Goal: Information Seeking & Learning: Check status

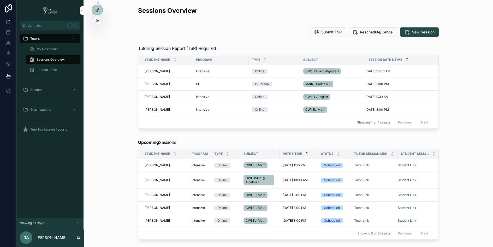
scroll to position [120, 0]
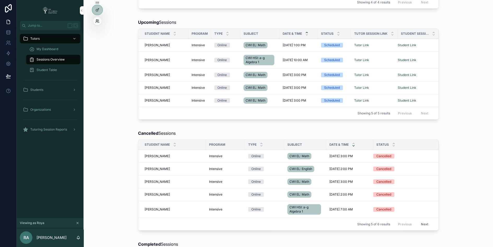
click at [96, 21] on icon at bounding box center [96, 20] width 1 height 1
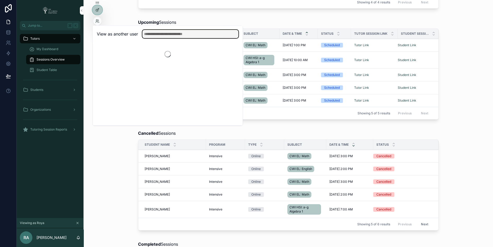
click at [160, 34] on input "text" at bounding box center [190, 34] width 96 height 8
type input "****"
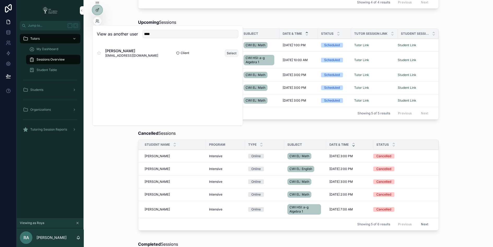
click at [233, 53] on button "Select" at bounding box center [232, 53] width 14 height 8
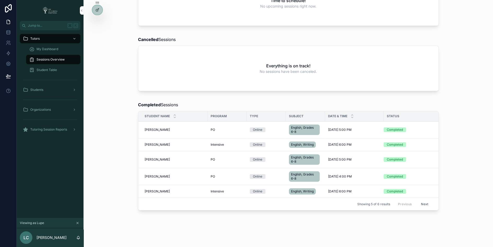
scroll to position [136, 0]
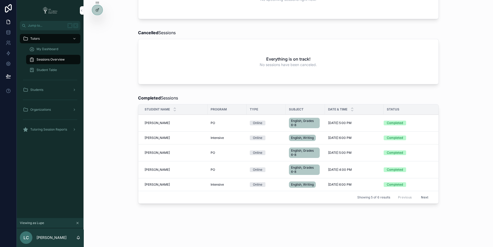
click at [161, 121] on span "Jackson Lenard" at bounding box center [156, 123] width 25 height 4
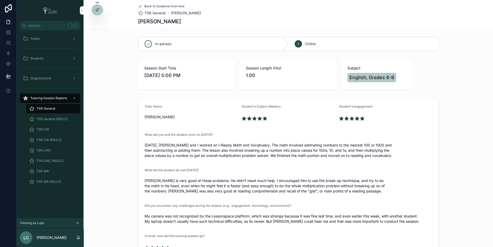
click at [110, 22] on div "Back to Sessions Overview TSR General Jackson Lenard Jackson Lenard" at bounding box center [287, 14] width 409 height 28
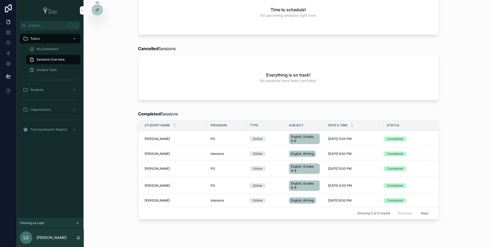
scroll to position [122, 0]
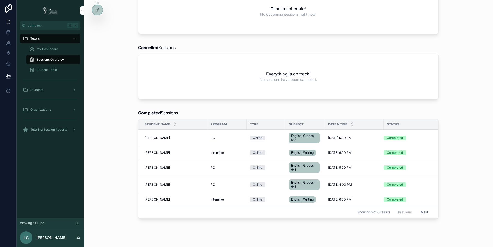
click at [155, 165] on span "Jackson Lenard" at bounding box center [156, 167] width 25 height 4
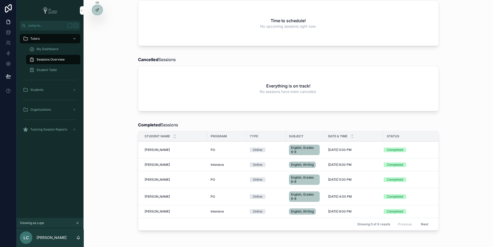
scroll to position [111, 0]
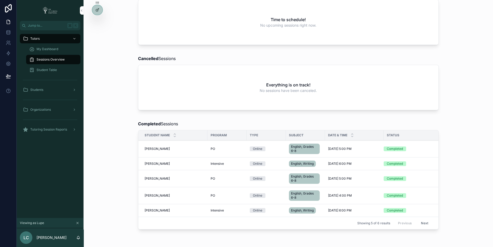
click at [154, 193] on span "Makenzie Lenard" at bounding box center [156, 195] width 25 height 4
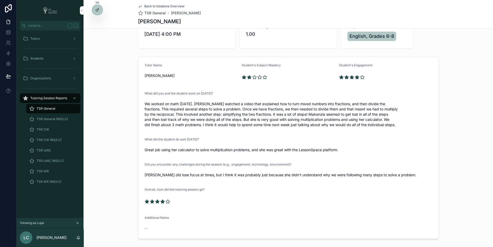
scroll to position [48, 0]
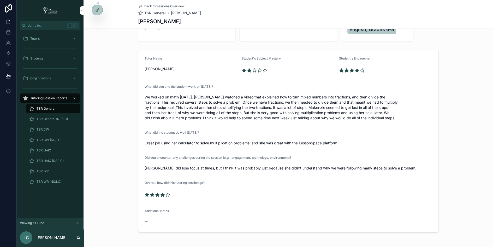
click at [51, 38] on div "Tutors" at bounding box center [50, 38] width 54 height 8
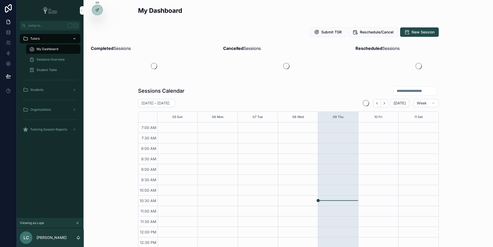
scroll to position [122, 0]
click at [54, 47] on span "My Dashboard" at bounding box center [48, 49] width 22 height 4
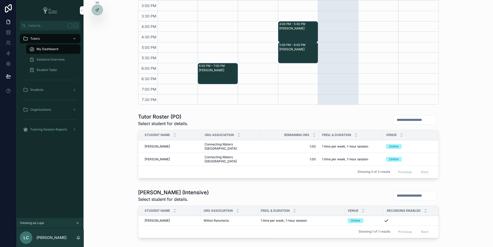
scroll to position [165, 0]
click at [96, 20] on icon at bounding box center [96, 20] width 1 height 1
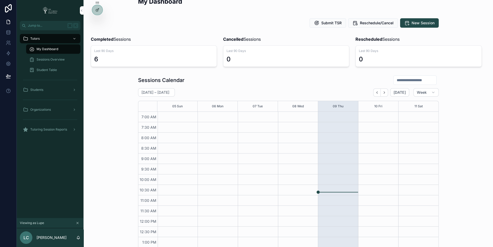
scroll to position [0, 0]
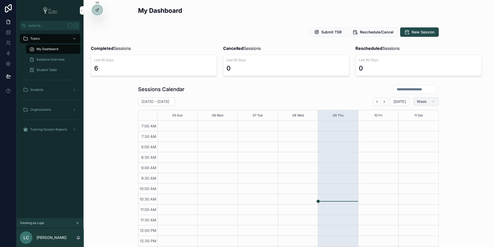
click at [426, 99] on button "Week" at bounding box center [425, 101] width 25 height 8
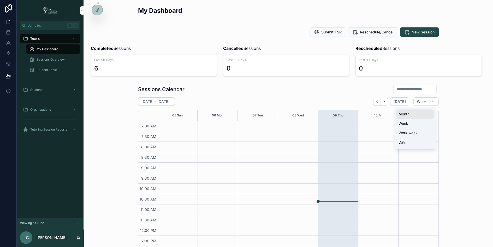
click at [406, 114] on span "Month" at bounding box center [403, 113] width 11 height 5
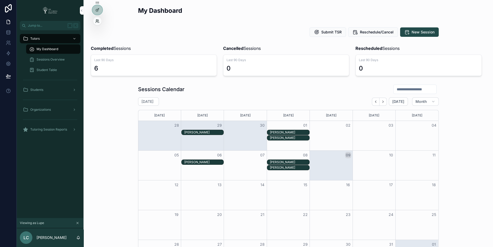
click at [95, 22] on icon at bounding box center [97, 21] width 4 height 4
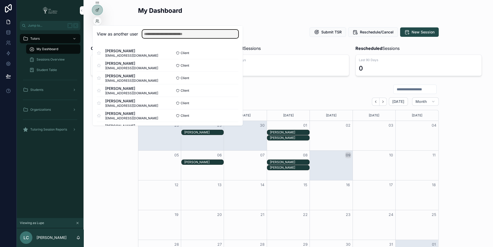
click at [150, 34] on input "text" at bounding box center [190, 34] width 96 height 8
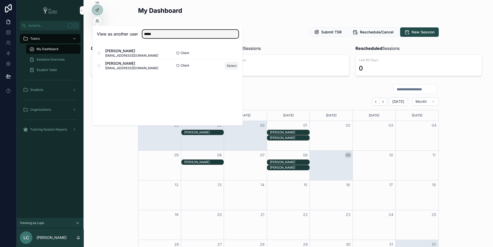
type input "*****"
click at [231, 66] on button "Select" at bounding box center [232, 66] width 14 height 8
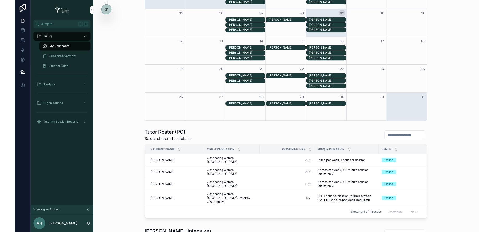
scroll to position [167, 0]
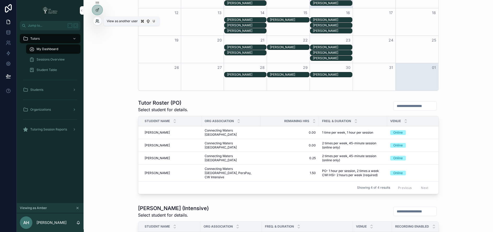
click at [97, 20] on icon at bounding box center [96, 20] width 1 height 1
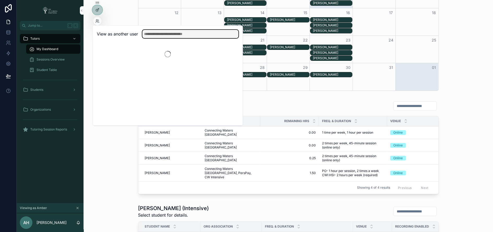
click at [158, 33] on input "text" at bounding box center [190, 34] width 96 height 8
type input "******"
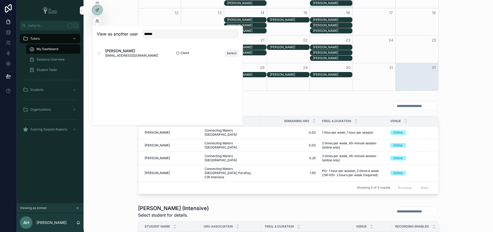
click at [231, 53] on button "Select" at bounding box center [232, 53] width 14 height 8
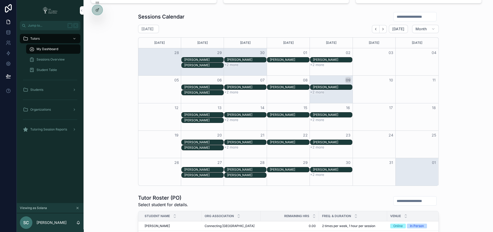
scroll to position [75, 0]
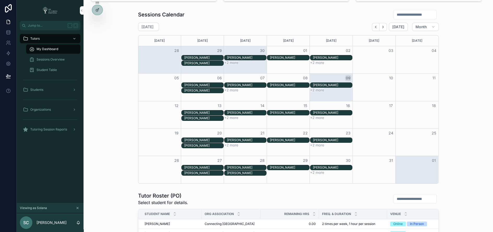
click at [213, 57] on div "[PERSON_NAME]" at bounding box center [203, 58] width 39 height 4
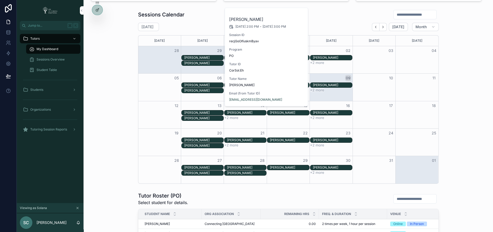
click at [213, 61] on div "Gianna Smith" at bounding box center [203, 63] width 39 height 4
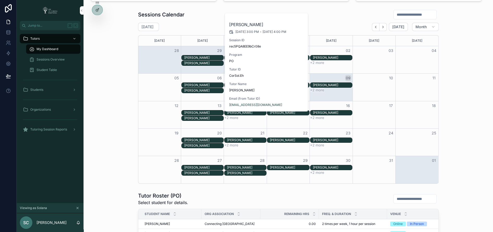
click at [92, 122] on div "Sessions Calendar October 2025 Today Month Sunday Monday Tuesday Wednesday Thur…" at bounding box center [288, 97] width 401 height 178
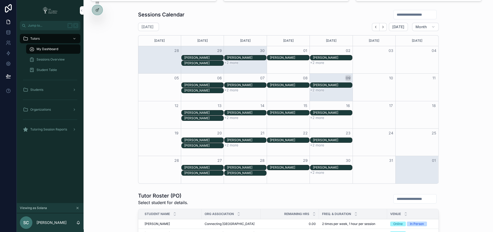
scroll to position [75, 0]
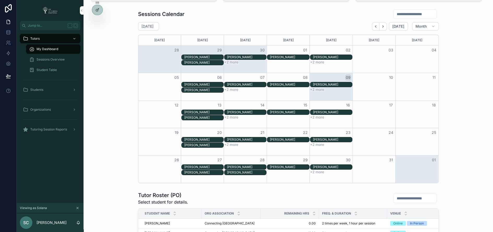
click at [210, 55] on div "Jordan Smith" at bounding box center [203, 57] width 39 height 4
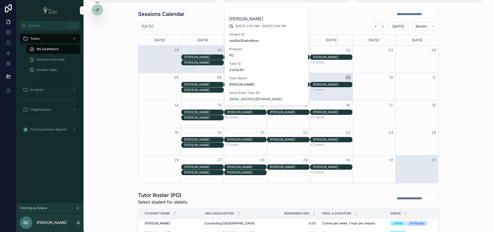
click at [213, 60] on div "Gianna Smith" at bounding box center [203, 62] width 39 height 4
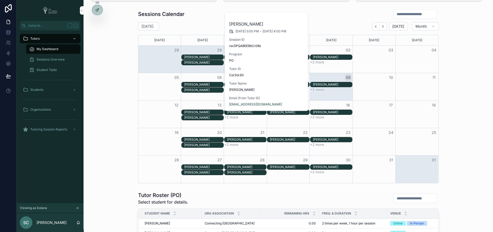
click at [149, 87] on div "Month View" at bounding box center [159, 89] width 43 height 5
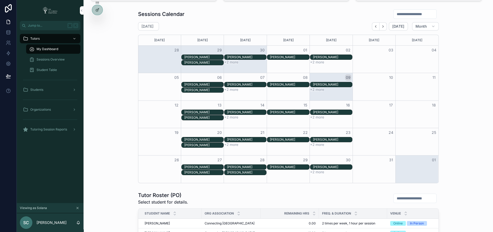
click at [459, 44] on div "Sessions Calendar October 2025 Today Month Sunday Monday Tuesday Wednesday Thur…" at bounding box center [288, 96] width 401 height 178
click at [96, 21] on icon at bounding box center [96, 20] width 1 height 1
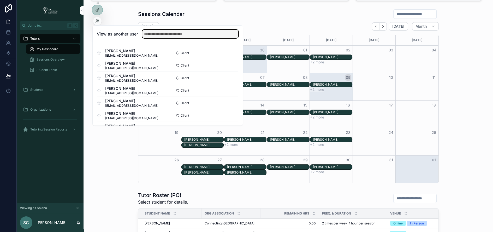
click at [150, 34] on input "text" at bounding box center [190, 34] width 96 height 8
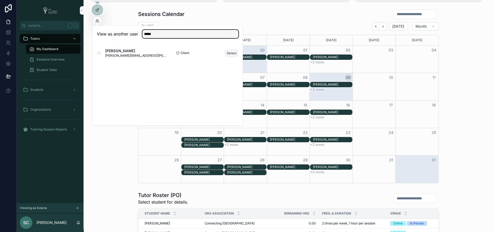
type input "*****"
click at [230, 51] on button "Select" at bounding box center [232, 53] width 14 height 8
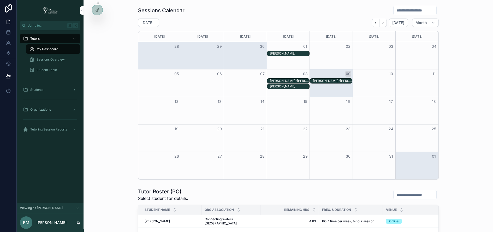
scroll to position [72, 0]
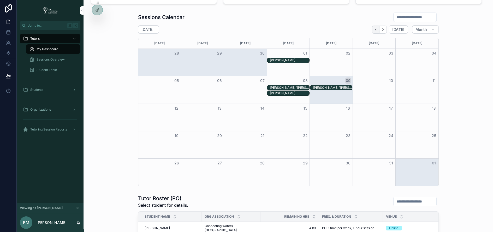
click at [377, 29] on icon "Back" at bounding box center [375, 30] width 4 height 4
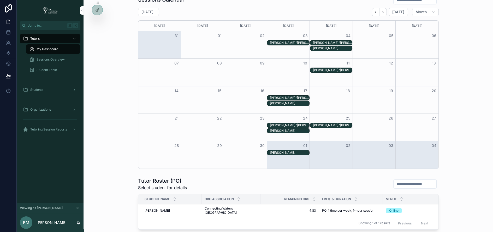
scroll to position [89, 0]
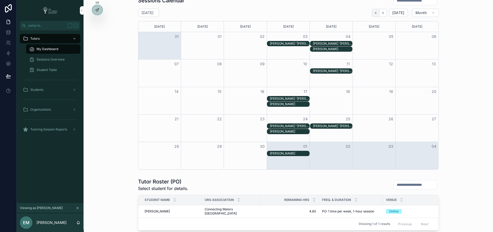
click at [377, 12] on icon "Back" at bounding box center [375, 13] width 4 height 4
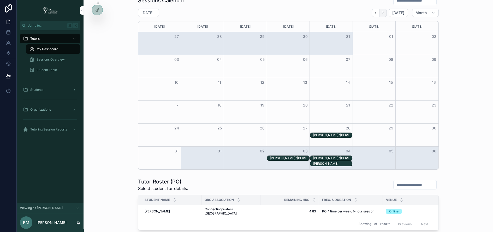
click at [384, 13] on icon "Next" at bounding box center [383, 13] width 4 height 4
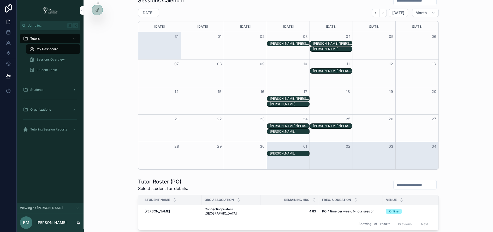
click at [384, 13] on icon "Next" at bounding box center [383, 13] width 4 height 4
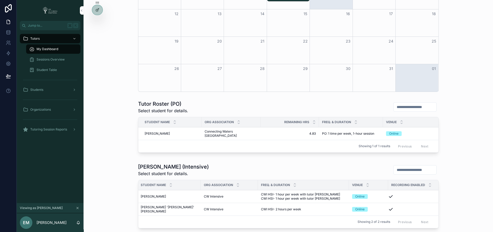
scroll to position [201, 0]
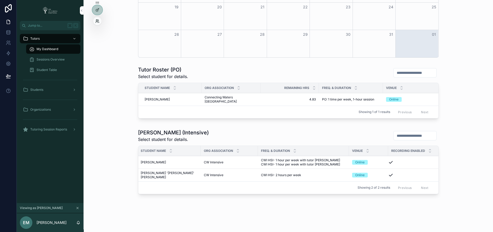
click at [98, 20] on icon at bounding box center [97, 21] width 4 height 4
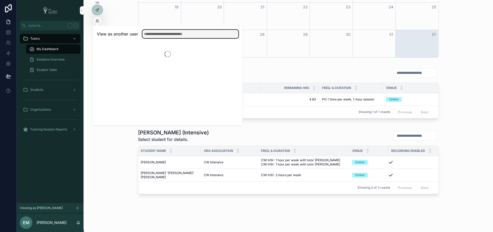
click at [147, 32] on input "text" at bounding box center [190, 34] width 96 height 8
type input "*****"
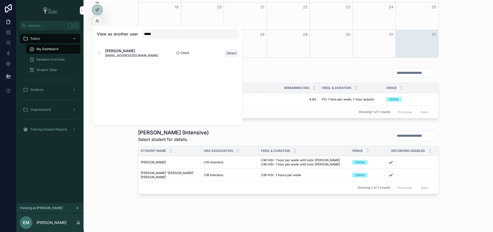
click at [233, 51] on button "Select" at bounding box center [232, 53] width 14 height 8
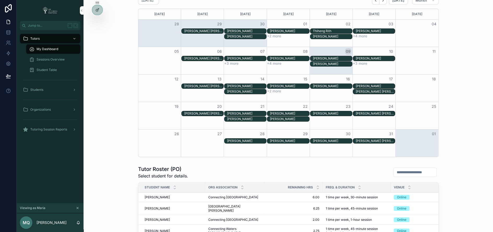
scroll to position [98, 0]
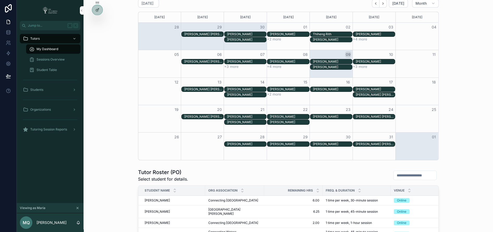
click at [270, 39] on button "+2 more" at bounding box center [274, 39] width 14 height 4
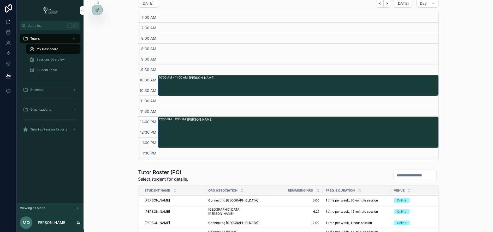
scroll to position [123, 0]
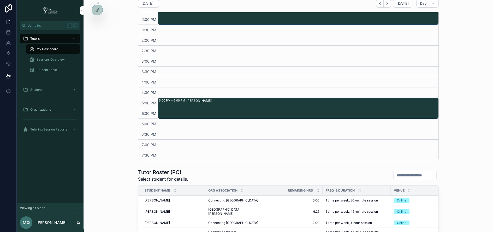
click at [273, 40] on div "10:00 AM – 11:00 AM [PERSON_NAME] 12:00 PM – 1:30 PM [PERSON_NAME] 5:00 PM – 6:…" at bounding box center [297, 24] width 281 height 271
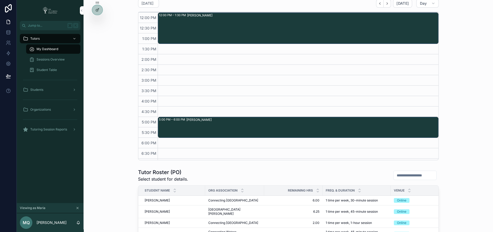
scroll to position [106, 0]
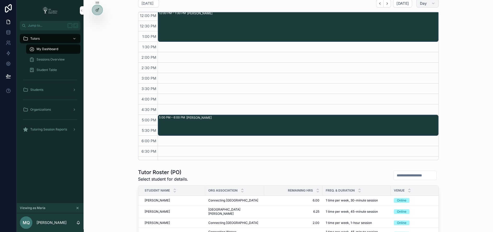
click at [422, 3] on span "Day" at bounding box center [422, 3] width 7 height 5
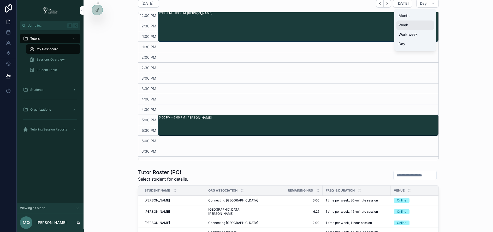
click at [410, 23] on button "Week" at bounding box center [415, 24] width 38 height 9
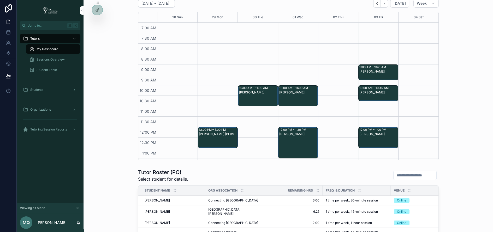
scroll to position [134, 0]
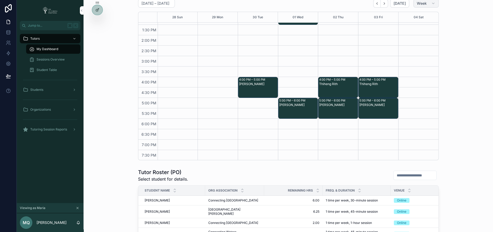
click at [429, 3] on button "Week" at bounding box center [425, 3] width 25 height 8
click at [406, 42] on button "Day" at bounding box center [415, 43] width 38 height 9
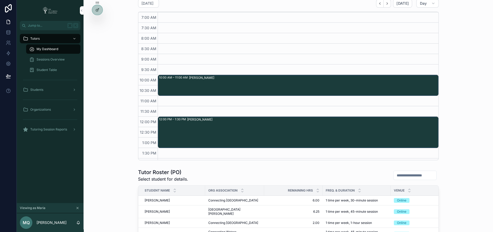
scroll to position [123, 0]
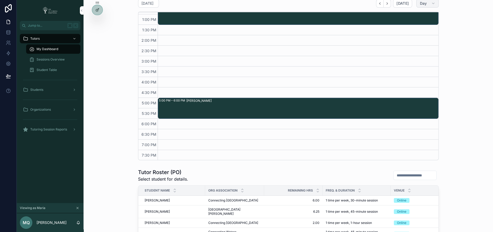
click at [429, 4] on button "Day" at bounding box center [427, 3] width 22 height 8
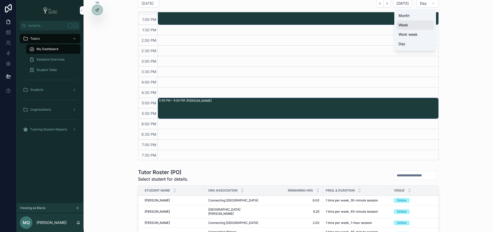
click at [419, 27] on button "Week" at bounding box center [415, 24] width 38 height 9
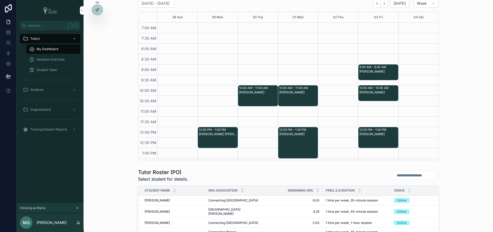
scroll to position [134, 0]
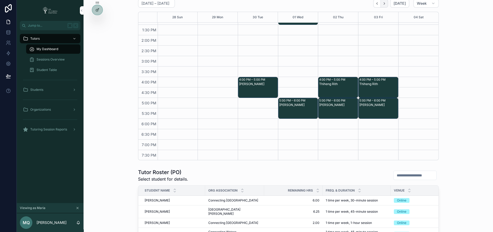
click at [386, 3] on icon "Next" at bounding box center [384, 4] width 4 height 4
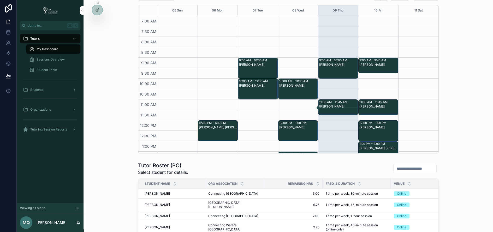
scroll to position [76, 0]
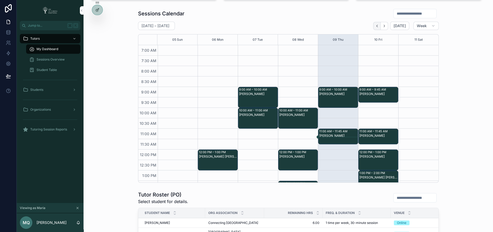
click at [379, 25] on icon "Back" at bounding box center [377, 26] width 4 height 4
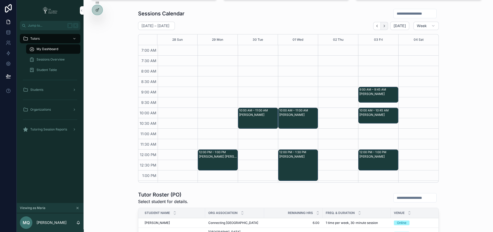
click at [386, 26] on icon "Next" at bounding box center [384, 26] width 4 height 4
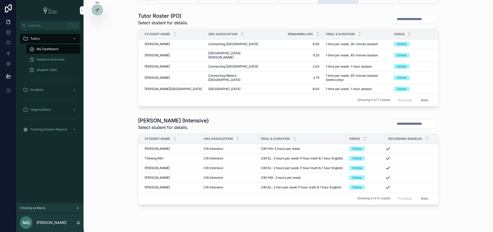
scroll to position [259, 0]
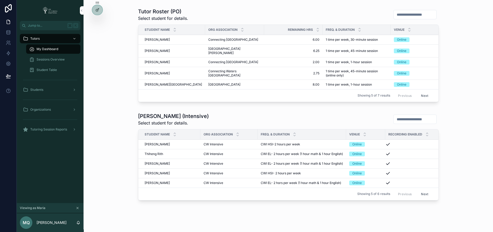
click at [423, 190] on button "Next" at bounding box center [424, 194] width 15 height 8
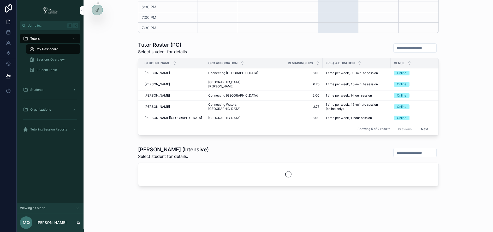
click at [423, 187] on div "Tutor Roster (Intensive) Select student for details." at bounding box center [288, 167] width 401 height 46
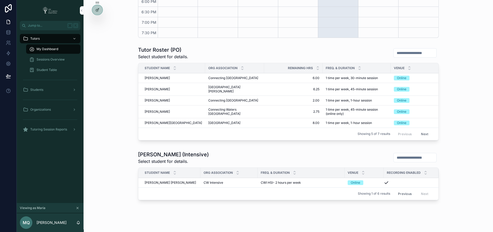
scroll to position [229, 0]
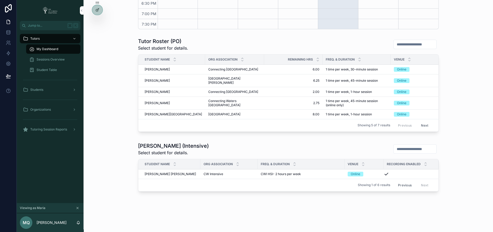
click at [408, 181] on button "Previous" at bounding box center [404, 185] width 21 height 8
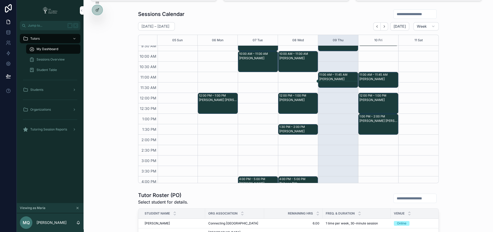
scroll to position [56, 0]
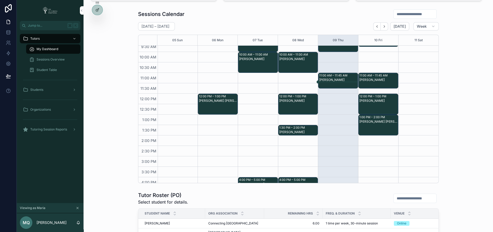
click at [51, 59] on span "Sessions Overview" at bounding box center [51, 59] width 28 height 4
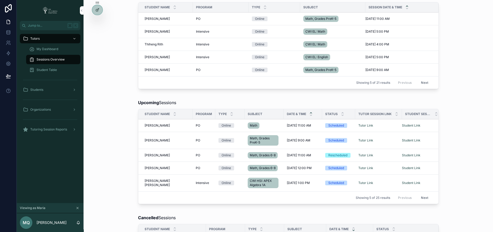
scroll to position [55, 0]
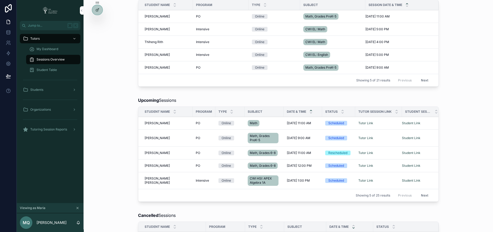
click at [424, 78] on button "Next" at bounding box center [424, 80] width 15 height 8
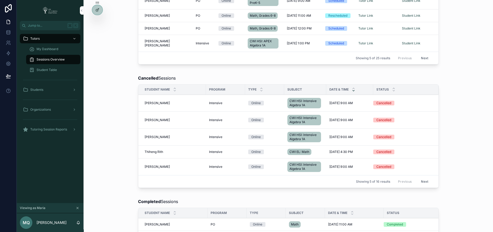
scroll to position [191, 0]
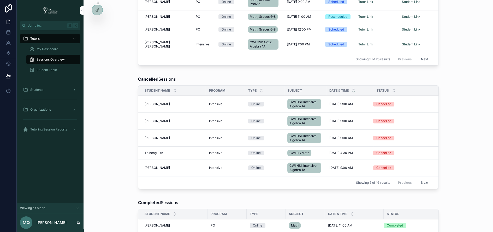
click at [423, 56] on button "Next" at bounding box center [424, 59] width 15 height 8
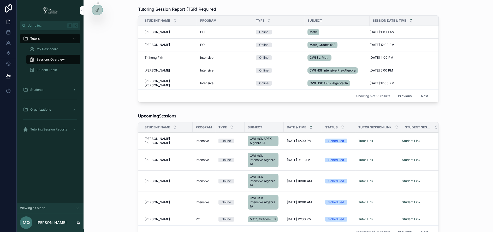
scroll to position [43, 0]
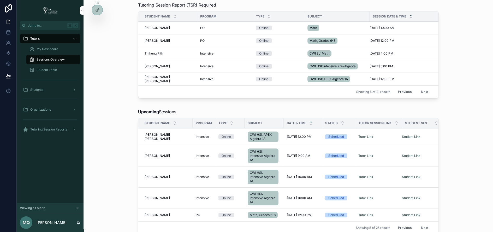
click at [424, 90] on button "Next" at bounding box center [424, 92] width 15 height 8
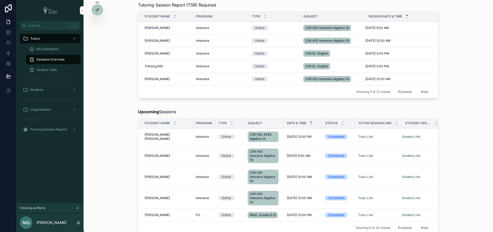
click at [422, 89] on button "Next" at bounding box center [424, 92] width 15 height 8
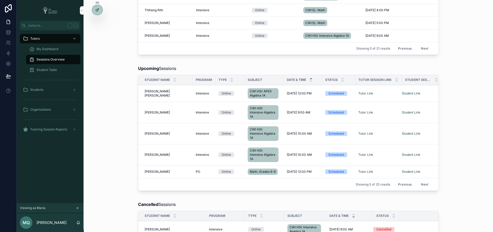
scroll to position [72, 0]
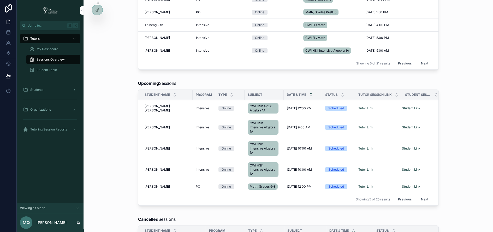
click at [425, 61] on button "Next" at bounding box center [424, 63] width 15 height 8
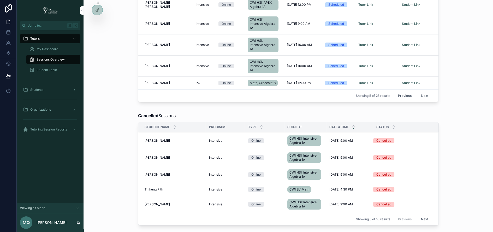
scroll to position [126, 0]
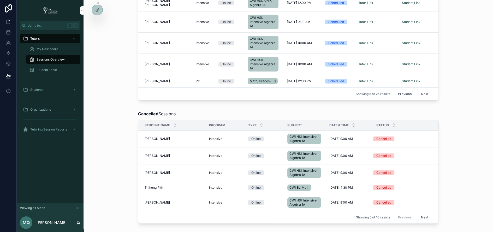
click at [424, 91] on button "Next" at bounding box center [424, 94] width 15 height 8
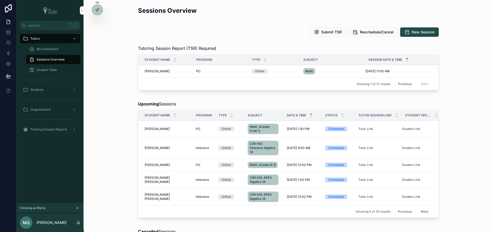
click at [408, 82] on button "Previous" at bounding box center [404, 84] width 21 height 8
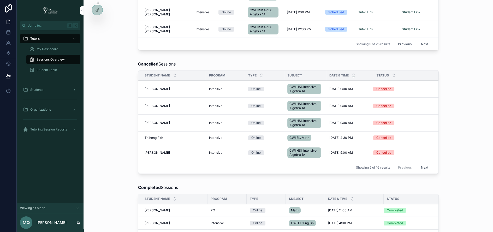
scroll to position [321, 0]
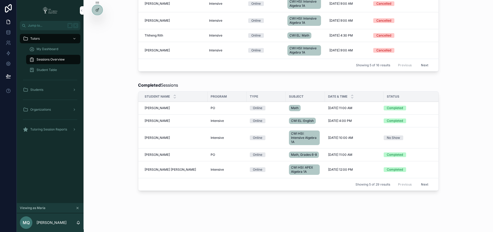
click at [169, 114] on td "Samnang Rith Samnang Rith" at bounding box center [172, 120] width 69 height 13
click at [156, 106] on span "Jonathan Celedon" at bounding box center [156, 108] width 25 height 4
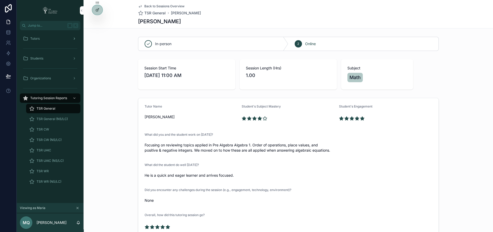
click at [50, 37] on div "Tutors" at bounding box center [50, 38] width 54 height 8
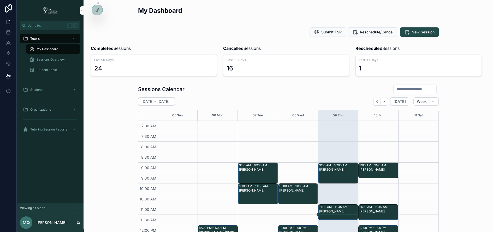
scroll to position [134, 0]
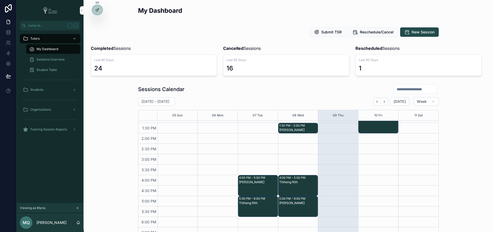
click at [50, 69] on span "Student Table" at bounding box center [47, 70] width 20 height 4
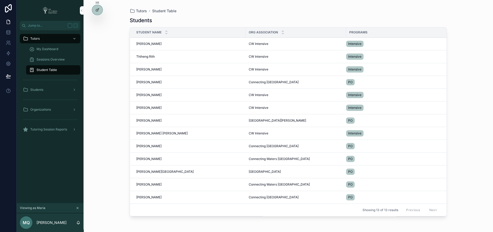
click at [143, 43] on span "John Chavez" at bounding box center [148, 44] width 25 height 4
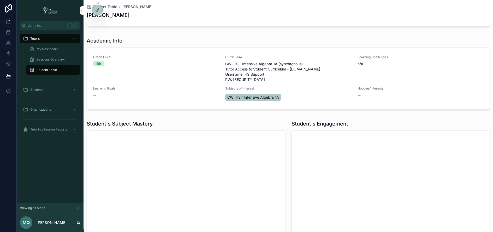
scroll to position [255, 0]
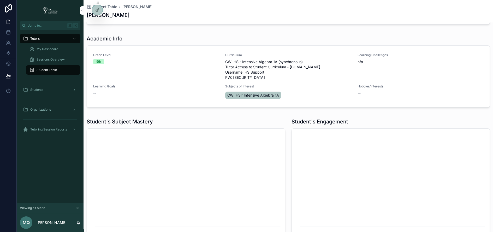
click at [60, 59] on span "Sessions Overview" at bounding box center [51, 59] width 28 height 4
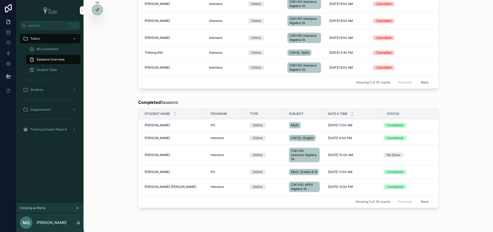
scroll to position [303, 0]
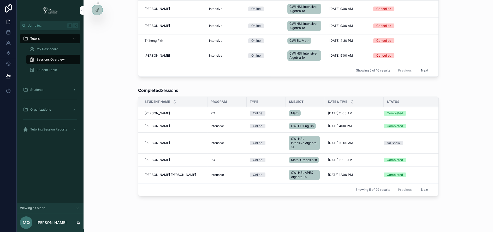
click at [161, 111] on span "Jonathan Celedon" at bounding box center [156, 113] width 25 height 4
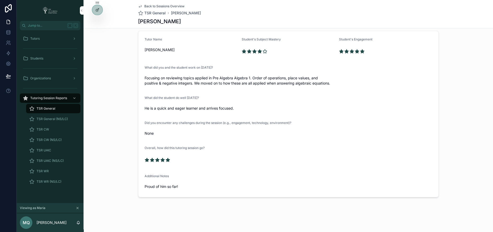
click at [43, 128] on span "TSR CW" at bounding box center [43, 129] width 13 height 4
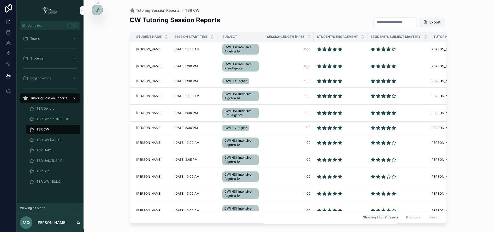
scroll to position [142, 0]
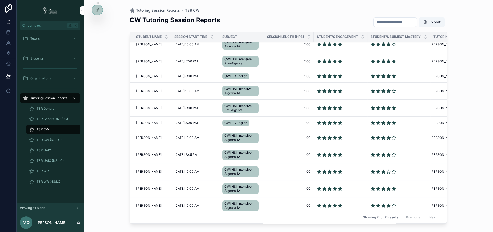
click at [57, 138] on span "TSR CW (NS/LC)" at bounding box center [49, 140] width 25 height 4
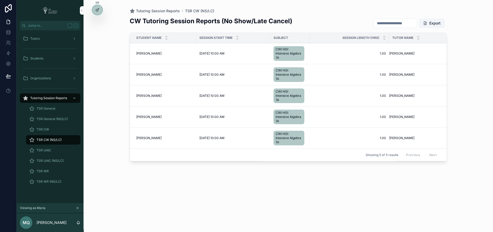
click at [50, 108] on span "TSR General" at bounding box center [46, 108] width 19 height 4
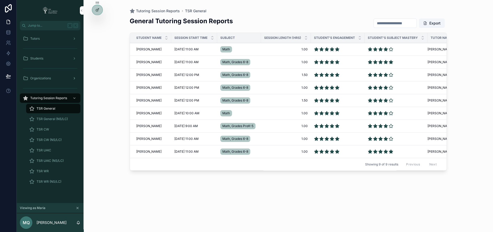
click at [74, 77] on icon "scrollable content" at bounding box center [74, 78] width 1 height 2
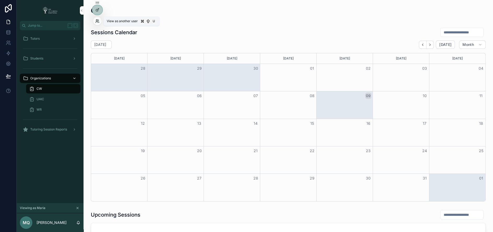
click at [98, 20] on icon at bounding box center [98, 20] width 1 height 1
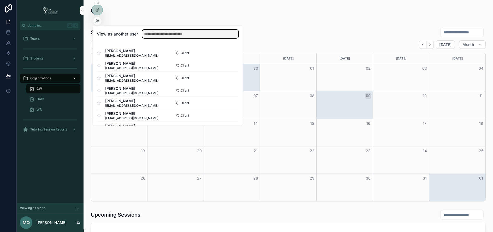
click at [156, 35] on input "text" at bounding box center [190, 34] width 96 height 8
type input "***"
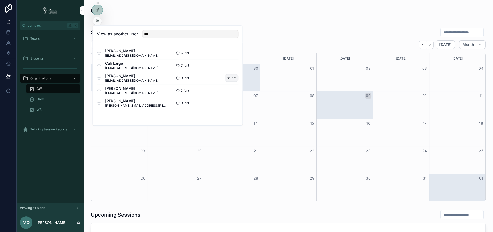
click at [231, 78] on button "Select" at bounding box center [232, 78] width 14 height 8
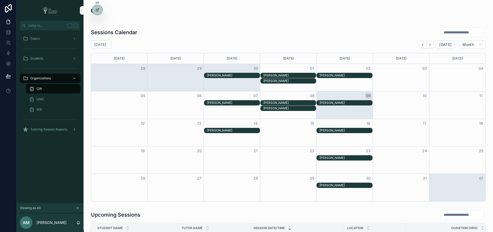
click at [64, 130] on span "Tutoring Session Reports" at bounding box center [48, 129] width 37 height 4
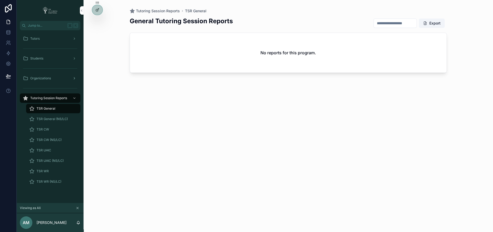
click at [73, 78] on icon "scrollable content" at bounding box center [74, 78] width 4 height 4
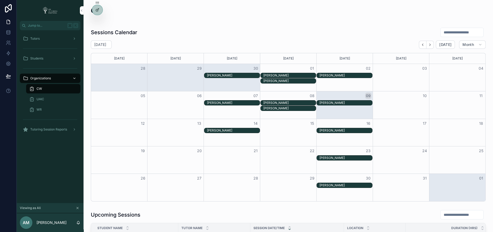
click at [40, 87] on span "CW" at bounding box center [39, 89] width 5 height 4
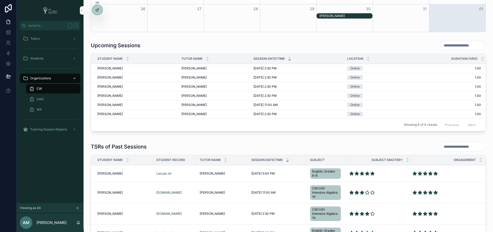
scroll to position [167, 0]
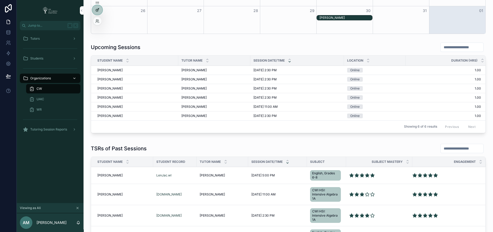
click at [96, 13] on div at bounding box center [97, 10] width 10 height 10
click at [98, 11] on circle at bounding box center [97, 10] width 4 height 4
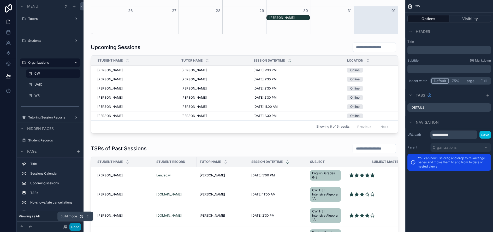
click at [75, 226] on button "Done" at bounding box center [75, 227] width 12 height 8
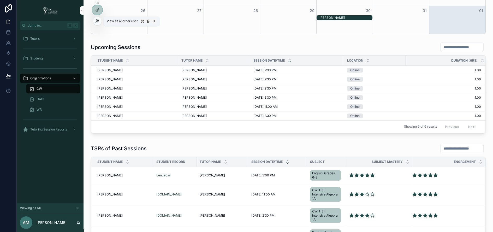
click at [98, 20] on icon at bounding box center [97, 21] width 4 height 4
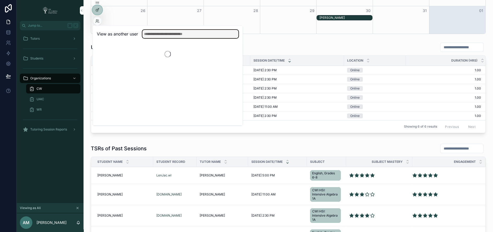
click at [187, 35] on input "text" at bounding box center [190, 34] width 96 height 8
type input "*****"
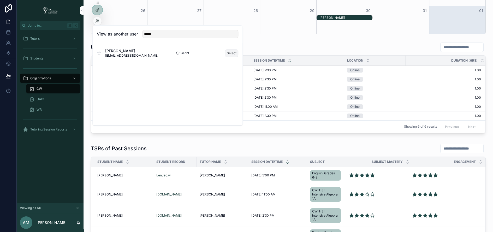
click at [235, 50] on button "Select" at bounding box center [232, 53] width 14 height 8
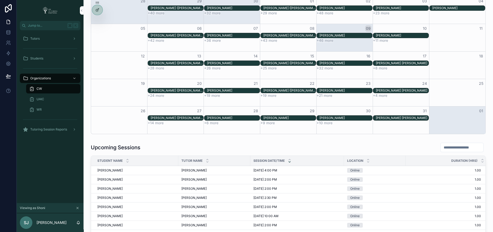
scroll to position [67, 0]
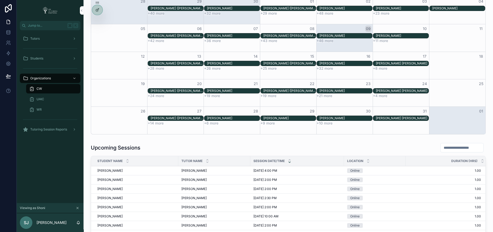
click at [445, 148] on input "scrollable content" at bounding box center [461, 147] width 43 height 7
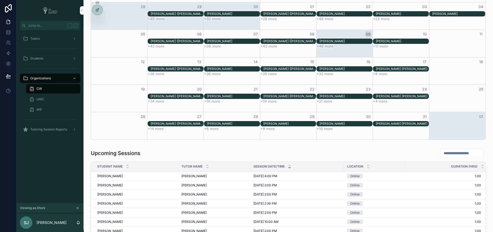
scroll to position [65, 0]
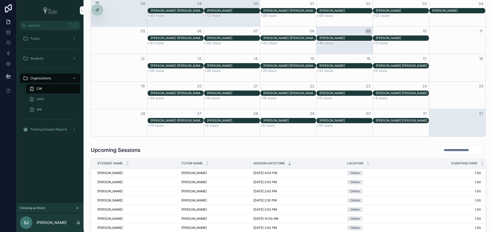
click at [440, 148] on input "scrollable content" at bounding box center [461, 149] width 43 height 7
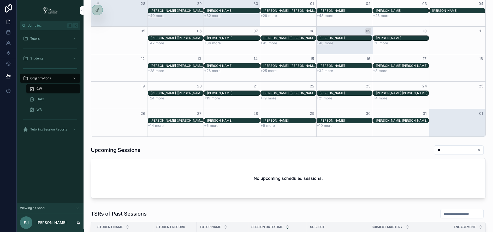
type input "*"
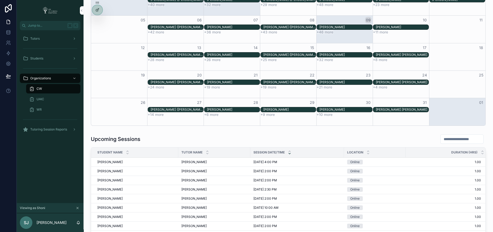
scroll to position [76, 0]
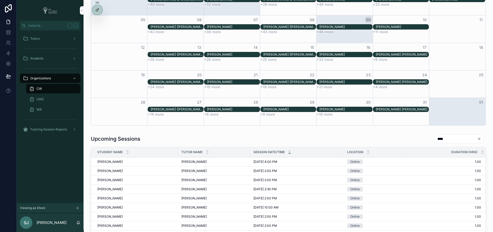
type input "*****"
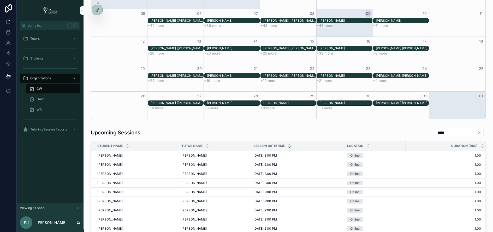
scroll to position [71, 0]
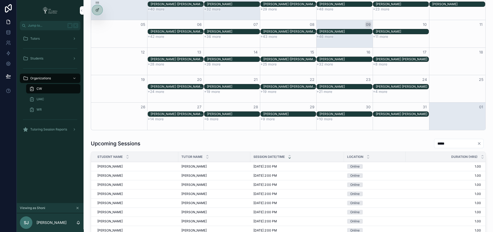
drag, startPoint x: 446, startPoint y: 142, endPoint x: 429, endPoint y: 142, distance: 17.0
click at [434, 142] on input "*****" at bounding box center [455, 143] width 43 height 7
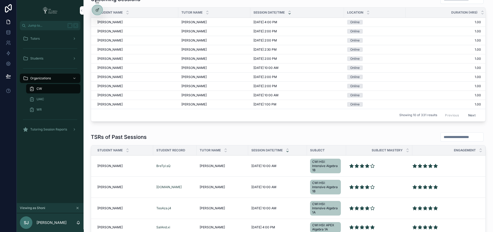
scroll to position [216, 0]
click at [447, 133] on input "scrollable content" at bounding box center [461, 136] width 43 height 7
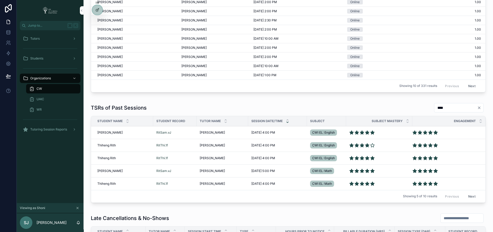
scroll to position [240, 0]
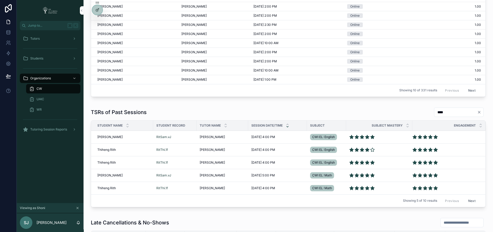
type input "****"
click at [40, 100] on span "UAIC" at bounding box center [41, 99] width 8 height 4
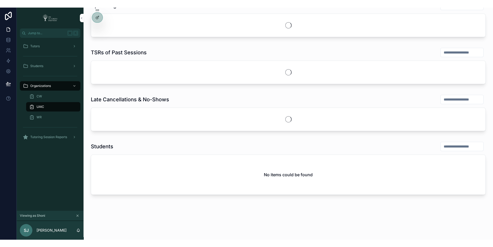
scroll to position [240, 0]
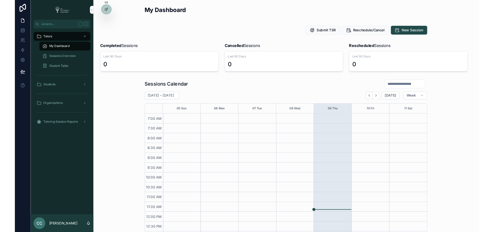
scroll to position [122, 0]
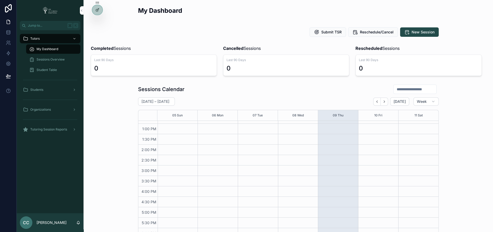
click at [0, 0] on icon at bounding box center [0, 0] width 0 height 0
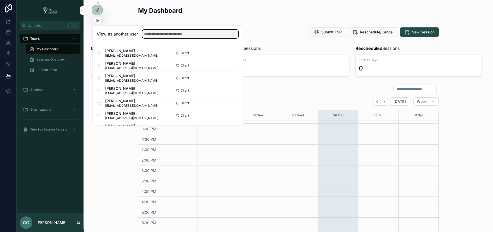
click at [151, 34] on input "text" at bounding box center [190, 34] width 96 height 8
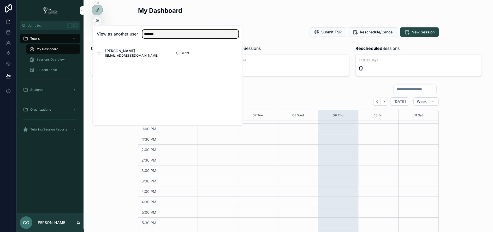
type input "*******"
click at [0, 0] on button "Select" at bounding box center [0, 0] width 0 height 0
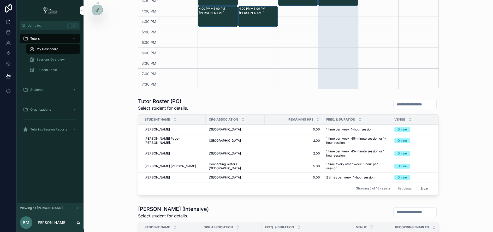
scroll to position [170, 0]
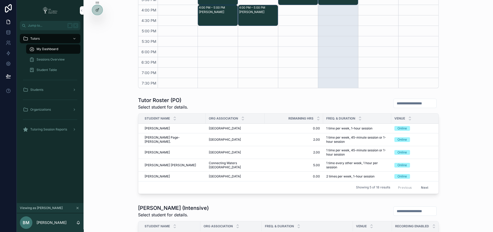
click at [407, 101] on input "scrollable content" at bounding box center [414, 103] width 43 height 7
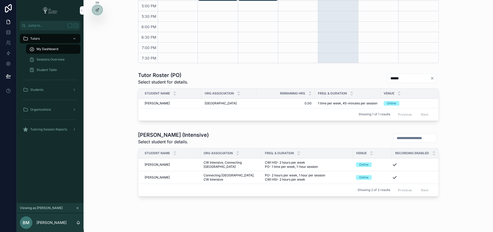
scroll to position [196, 0]
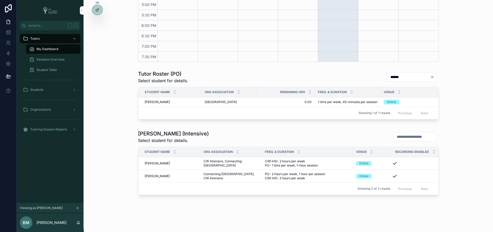
type input "******"
click at [56, 129] on span "Tutoring Session Reports" at bounding box center [48, 129] width 37 height 4
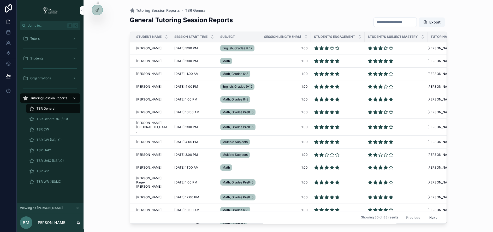
click at [382, 21] on input "scrollable content" at bounding box center [394, 22] width 43 height 7
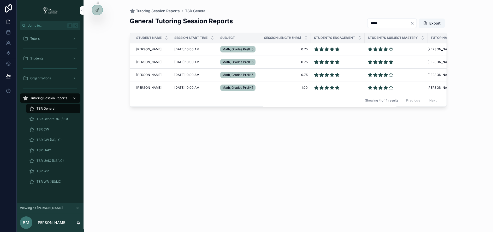
type input "*****"
click at [306, 74] on span "0.75" at bounding box center [286, 75] width 44 height 4
click at [62, 38] on div "Tutors" at bounding box center [50, 38] width 54 height 8
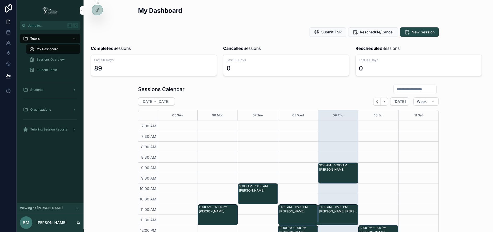
scroll to position [134, 0]
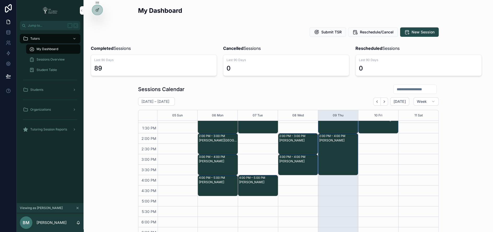
click at [404, 88] on input "scrollable content" at bounding box center [414, 89] width 43 height 7
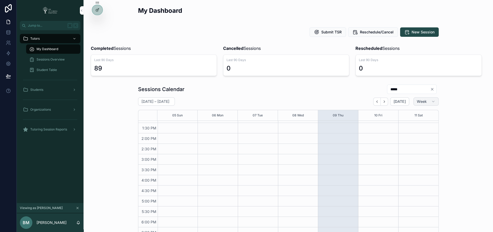
type input "*****"
click at [430, 101] on button "Week" at bounding box center [425, 101] width 25 height 8
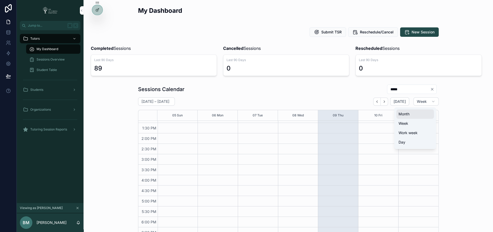
click at [416, 113] on button "Month" at bounding box center [415, 113] width 38 height 9
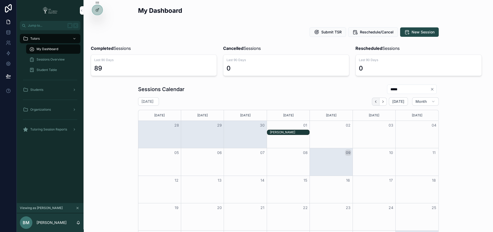
click at [377, 102] on icon "Back" at bounding box center [375, 102] width 4 height 4
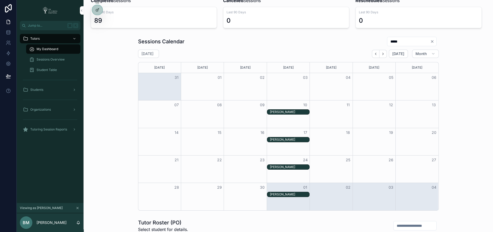
scroll to position [53, 0]
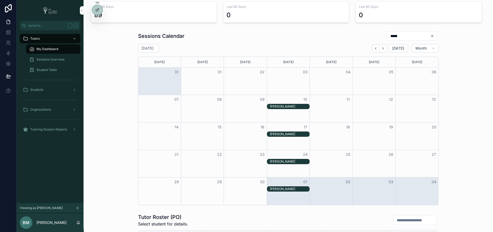
click at [57, 59] on span "Sessions Overview" at bounding box center [51, 59] width 28 height 4
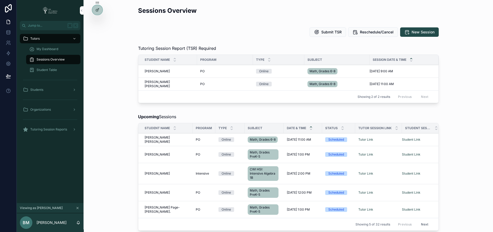
click at [423, 221] on button "Next" at bounding box center [424, 224] width 15 height 8
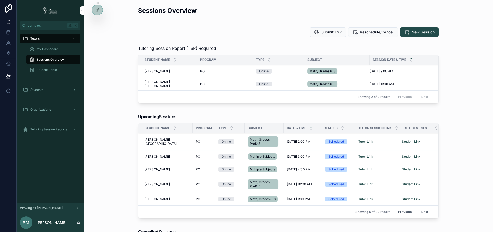
click at [0, 0] on icon at bounding box center [0, 0] width 0 height 0
click at [101, 192] on div "Upcoming Sessions Student Name Program Type Subject Date & Time Status Tutor Se…" at bounding box center [288, 166] width 401 height 111
click at [50, 49] on span "My Dashboard" at bounding box center [48, 49] width 22 height 4
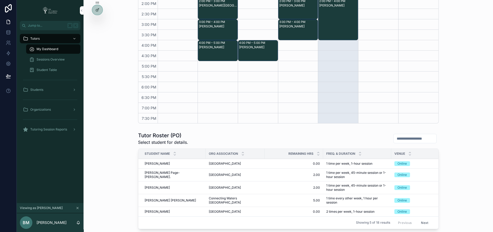
scroll to position [138, 0]
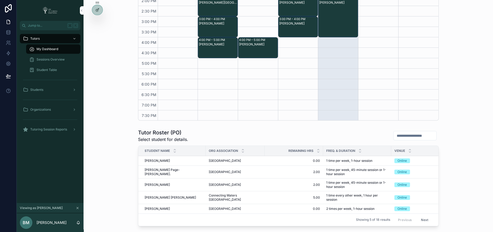
click at [409, 133] on input "scrollable content" at bounding box center [414, 135] width 43 height 7
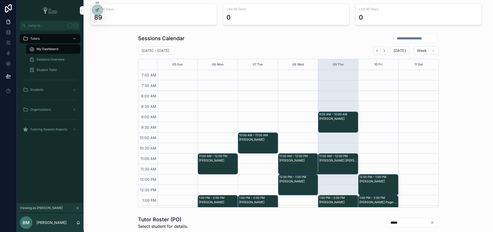
type input "*****"
click at [409, 37] on input "scrollable content" at bounding box center [414, 38] width 43 height 7
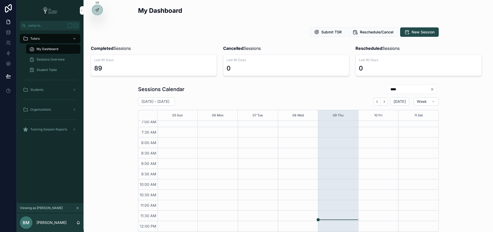
scroll to position [2, 0]
type input "****"
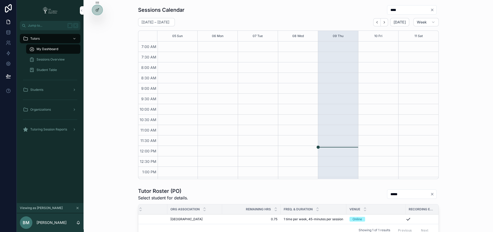
scroll to position [88, 0]
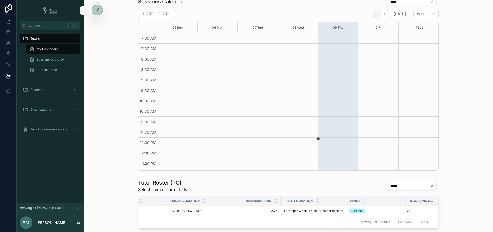
click at [379, 13] on icon "Back" at bounding box center [377, 14] width 4 height 4
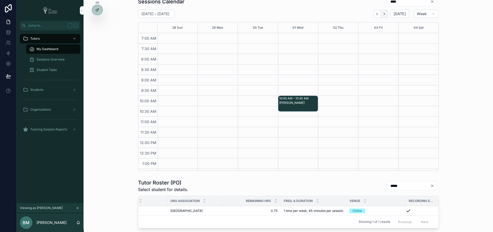
click at [385, 13] on icon "Next" at bounding box center [384, 14] width 1 height 2
